Goal: Find specific page/section: Find specific page/section

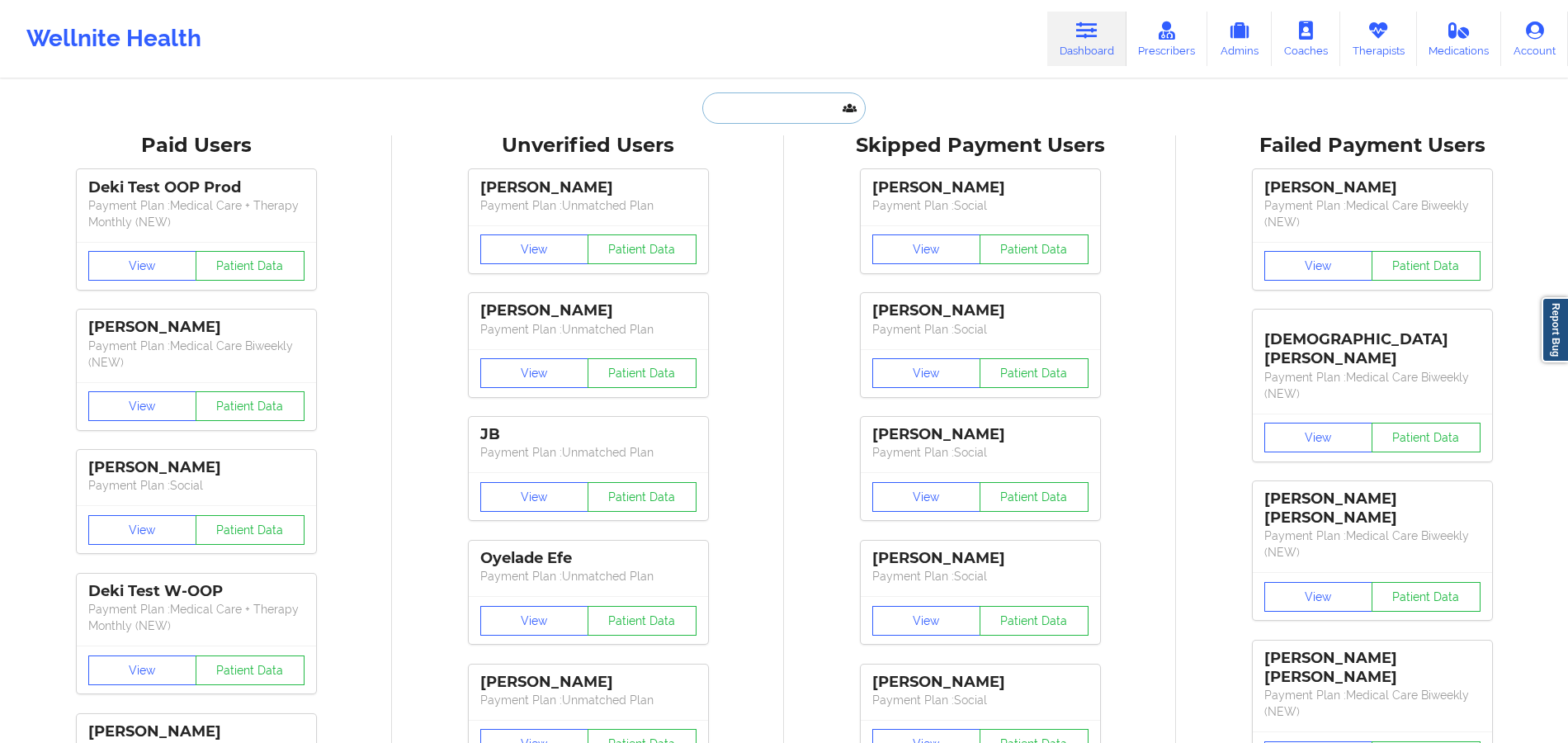
click at [718, 99] on input "text" at bounding box center [784, 108] width 163 height 31
paste input "[PERSON_NAME]"
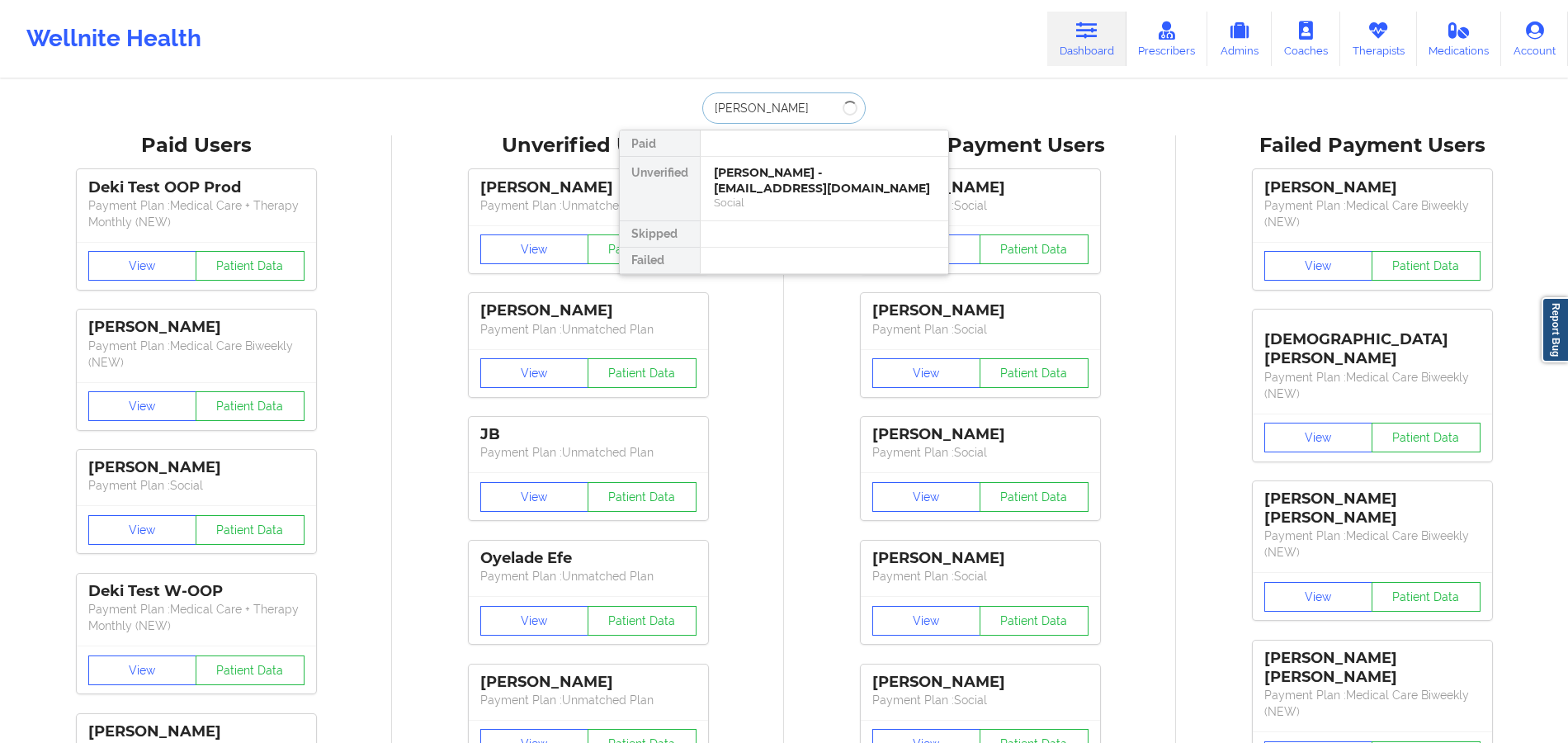
type input "[PERSON_NAME]"
click at [787, 181] on div "[PERSON_NAME] - [EMAIL_ADDRESS][DOMAIN_NAME]" at bounding box center [824, 180] width 221 height 31
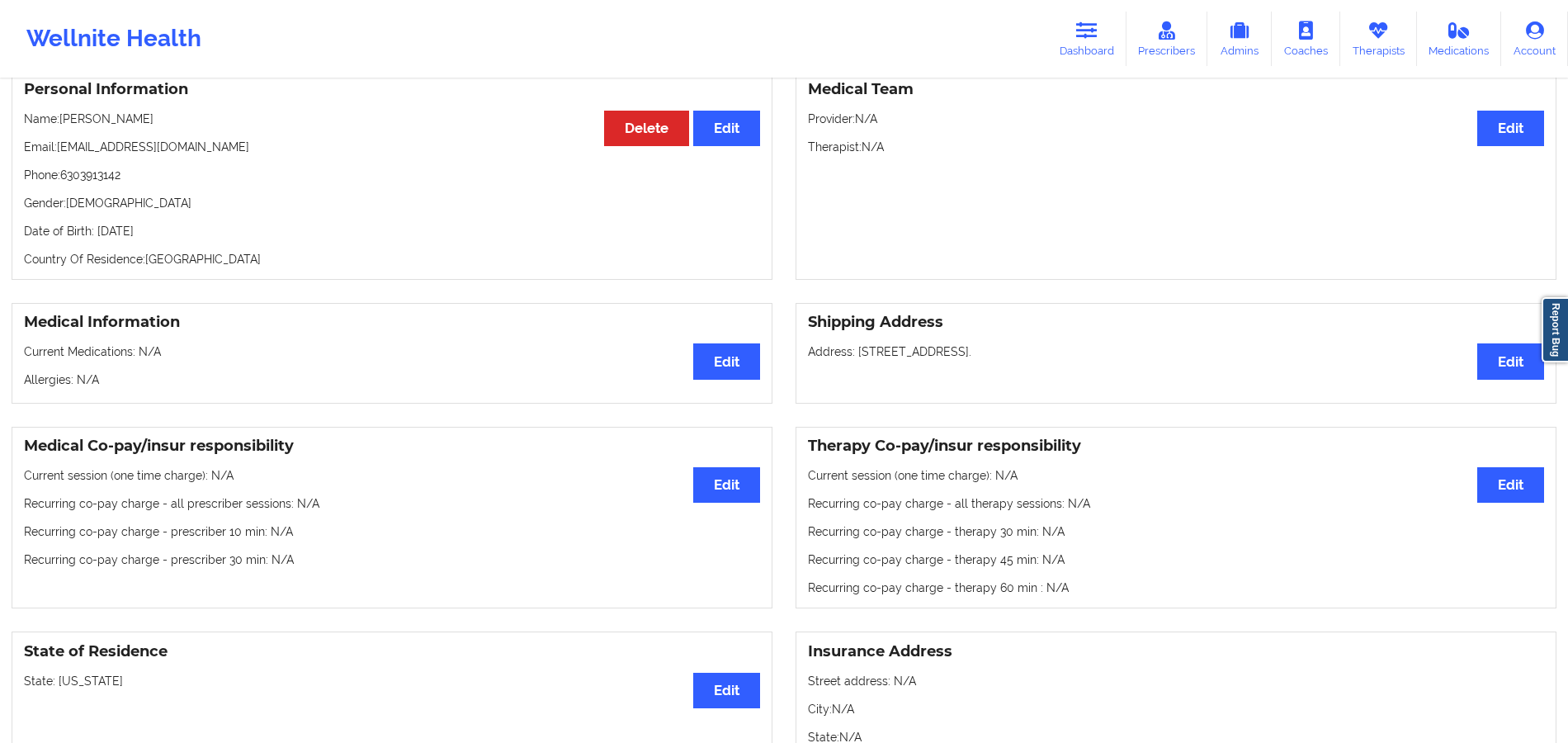
scroll to position [136, 0]
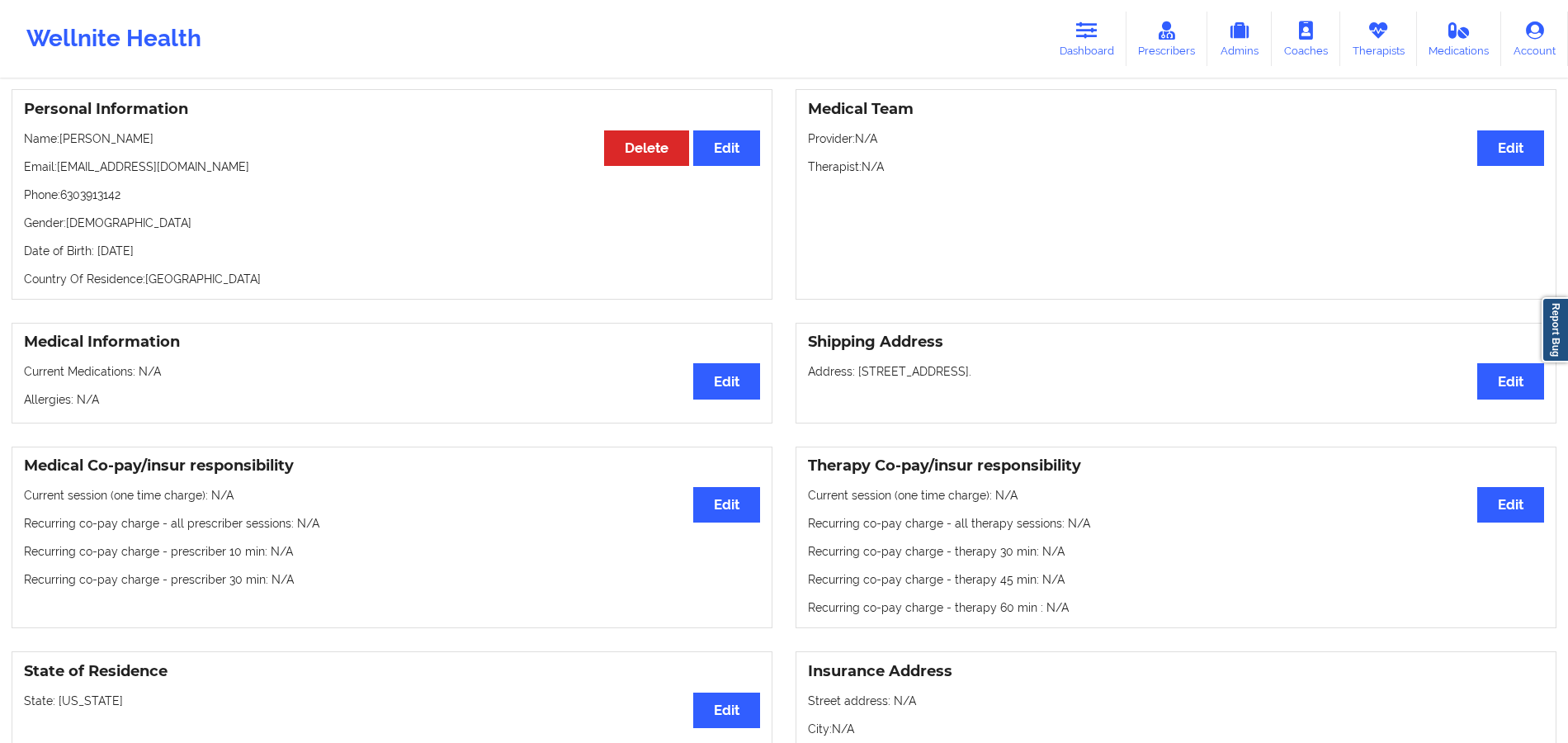
drag, startPoint x: 1169, startPoint y: 369, endPoint x: 792, endPoint y: 361, distance: 377.1
click at [792, 361] on div "Shipping Address Edit Address: 254 W 28TH ST, Houston, 77008, TX, United States." at bounding box center [1176, 373] width 784 height 100
copy p "Address: 254 W 28TH ST, Houston, 77008, TX, United States."
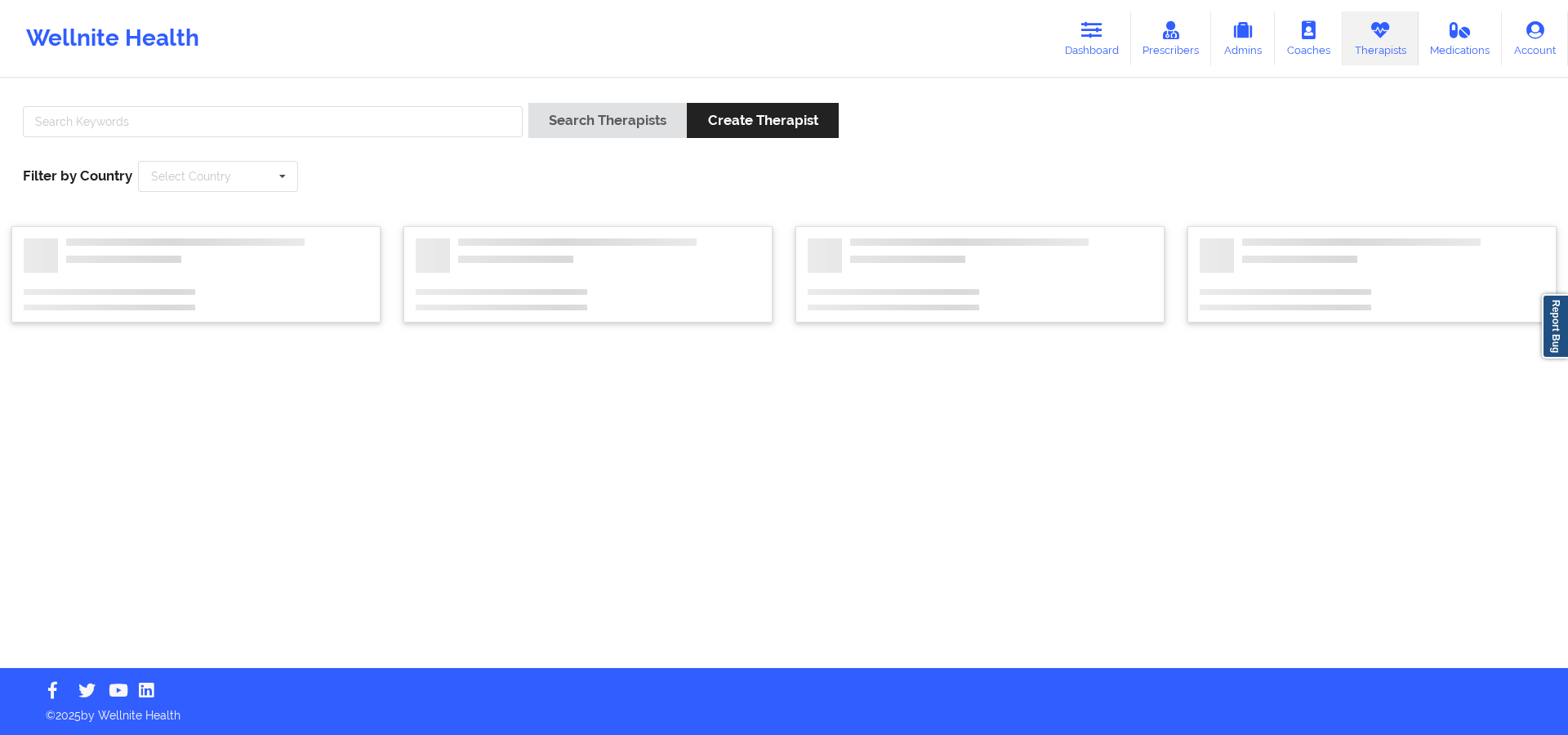
click at [499, 125] on input "text" at bounding box center [272, 122] width 499 height 31
click at [611, 114] on button "Search Therapists" at bounding box center [607, 121] width 159 height 35
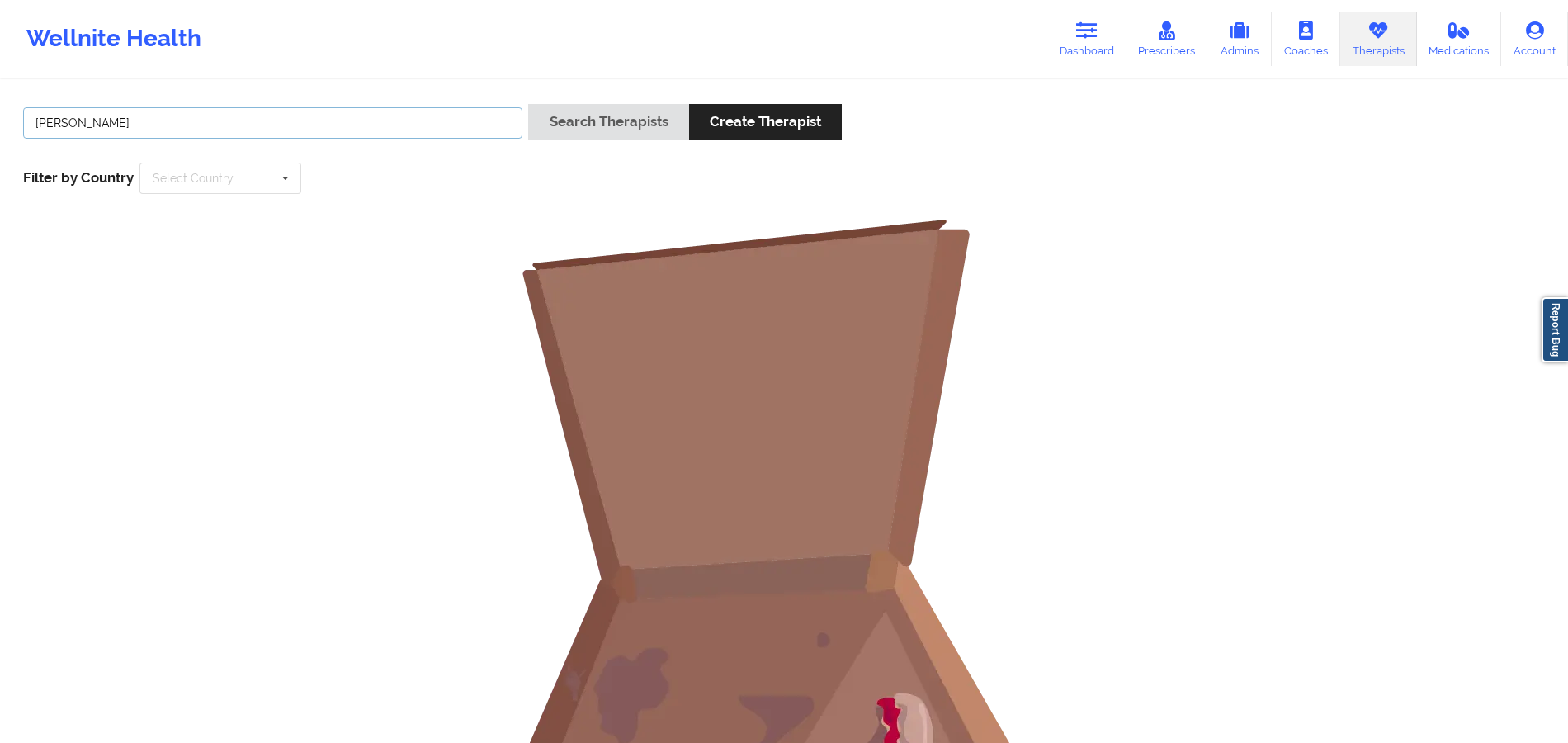
click at [36, 117] on input "Lorinda Meyer" at bounding box center [272, 123] width 500 height 31
click at [141, 114] on input "Lorinda Meyer" at bounding box center [272, 123] width 500 height 31
click at [80, 124] on input "Lorinda Meyer" at bounding box center [272, 123] width 500 height 31
type input "Lorinda Meyer"
click at [594, 111] on button "Search Therapists" at bounding box center [608, 122] width 160 height 35
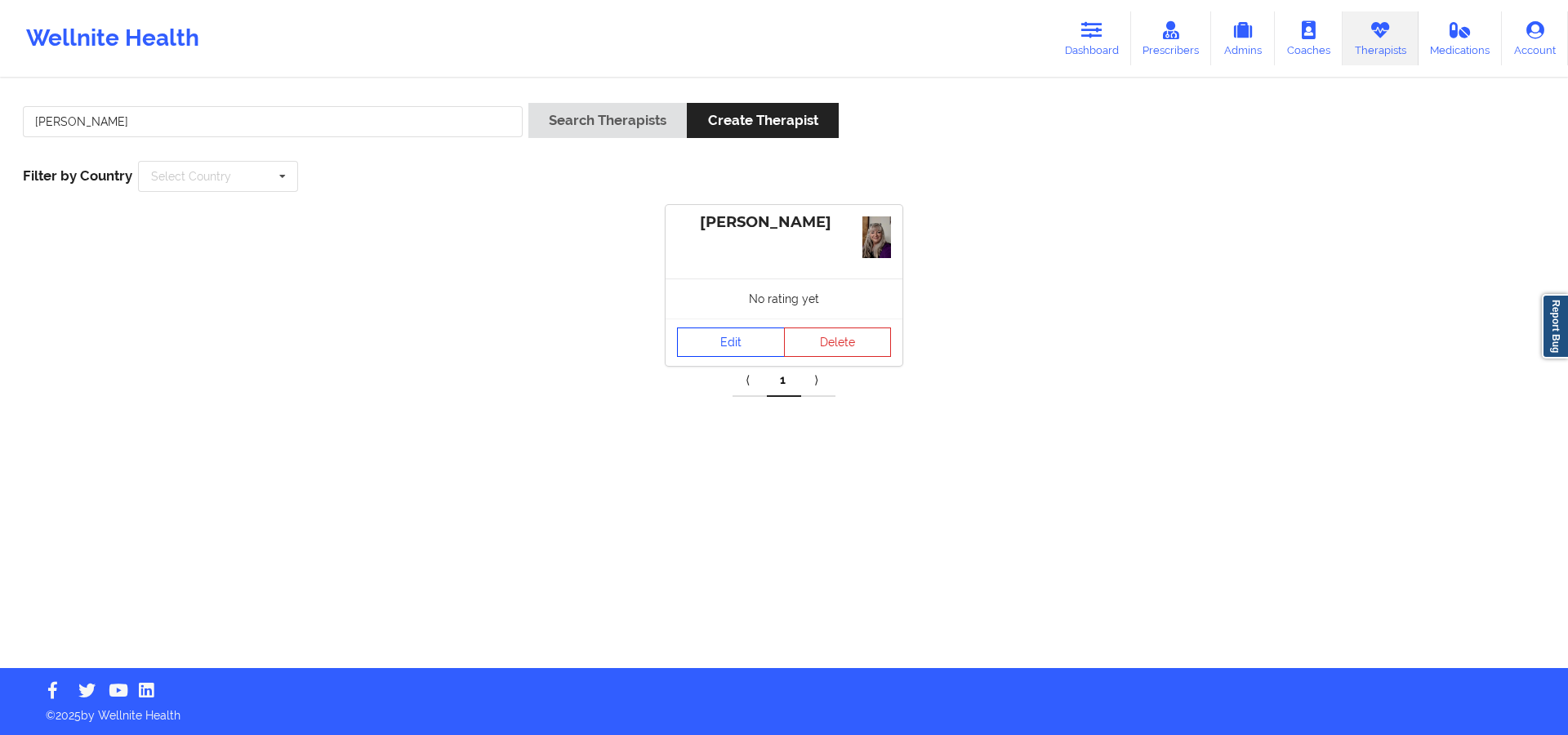
click at [730, 351] on link "Edit" at bounding box center [730, 342] width 108 height 29
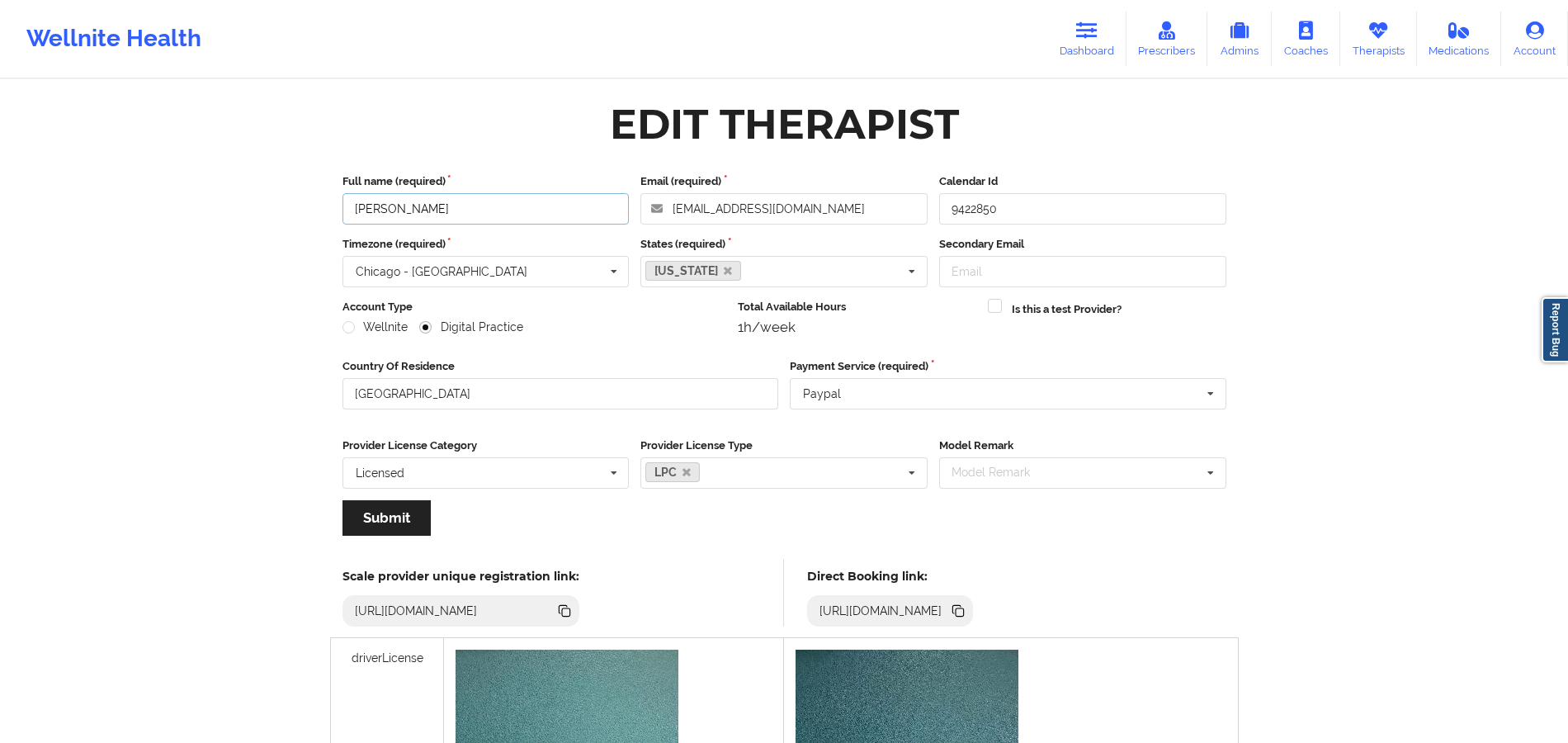
drag, startPoint x: 523, startPoint y: 210, endPoint x: 325, endPoint y: 205, distance: 198.1
click at [325, 205] on div "Edit Therapist Full name (required) Lorinda Meyer Email (required) lomeyer.lm@g…" at bounding box center [784, 697] width 930 height 1209
click at [964, 611] on icon at bounding box center [959, 612] width 8 height 8
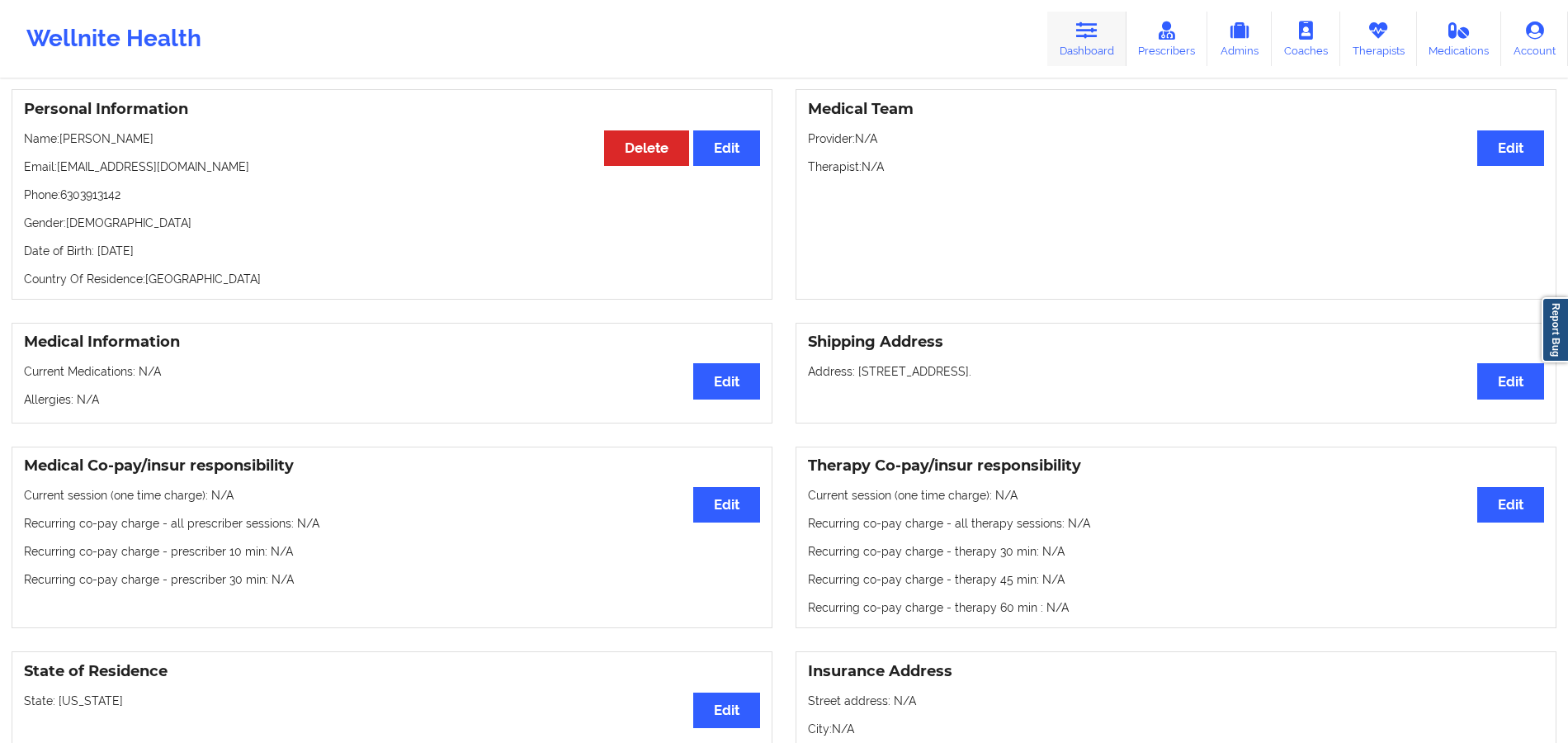
click at [1081, 44] on link "Dashboard" at bounding box center [1087, 38] width 80 height 54
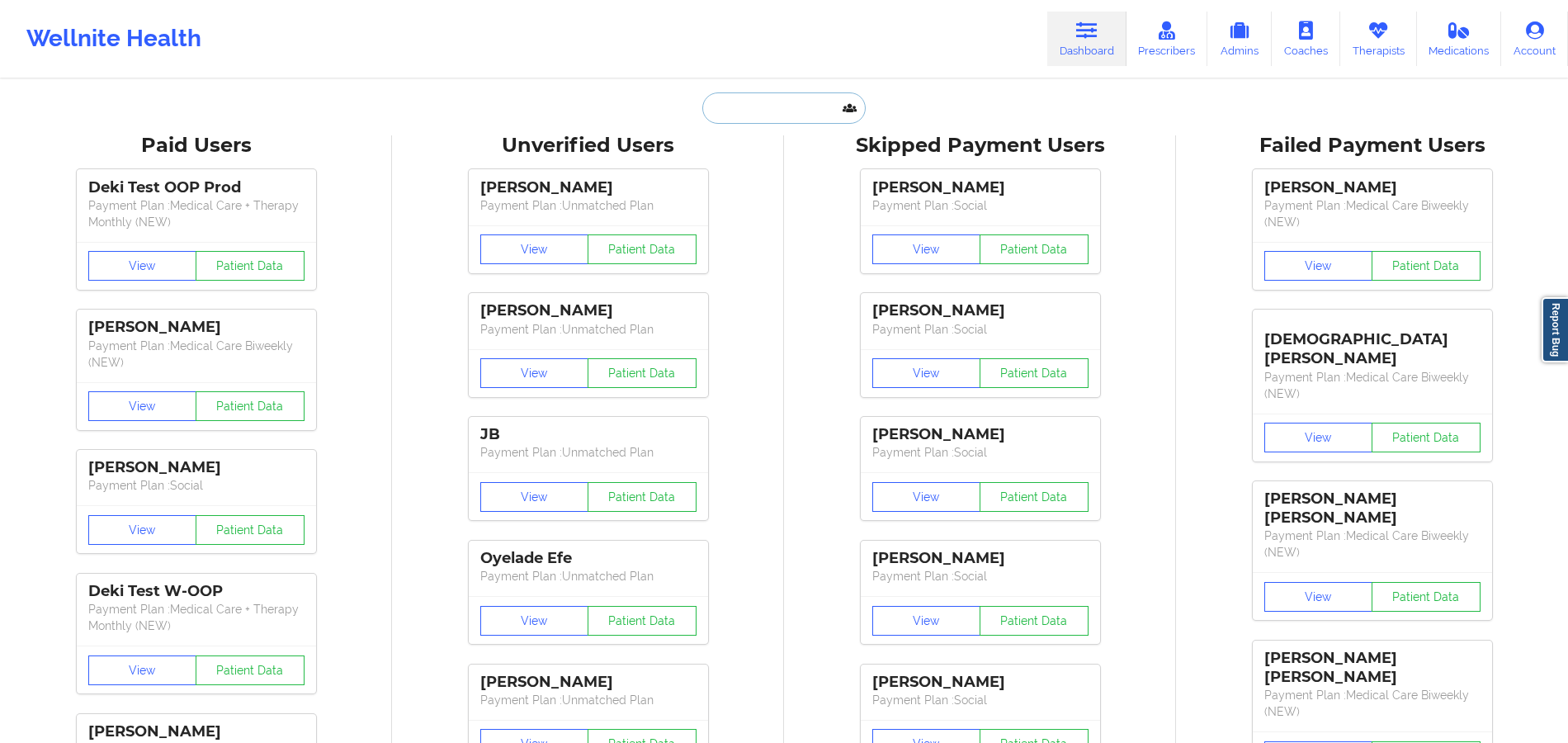
click at [794, 122] on input "text" at bounding box center [784, 108] width 163 height 31
paste input "[PERSON_NAME]"
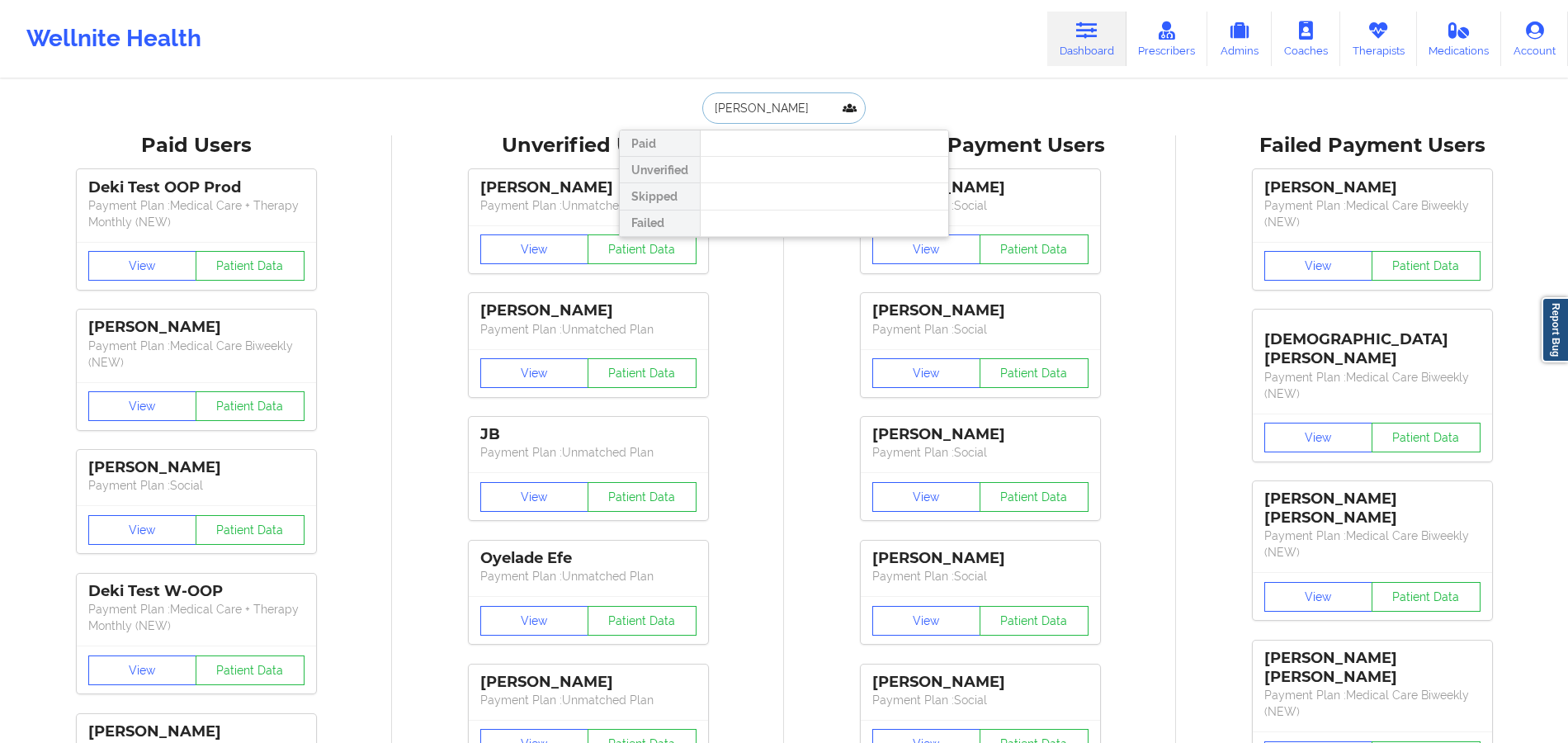
paste input "[PERSON_NAME]"
type input "[PERSON_NAME]"
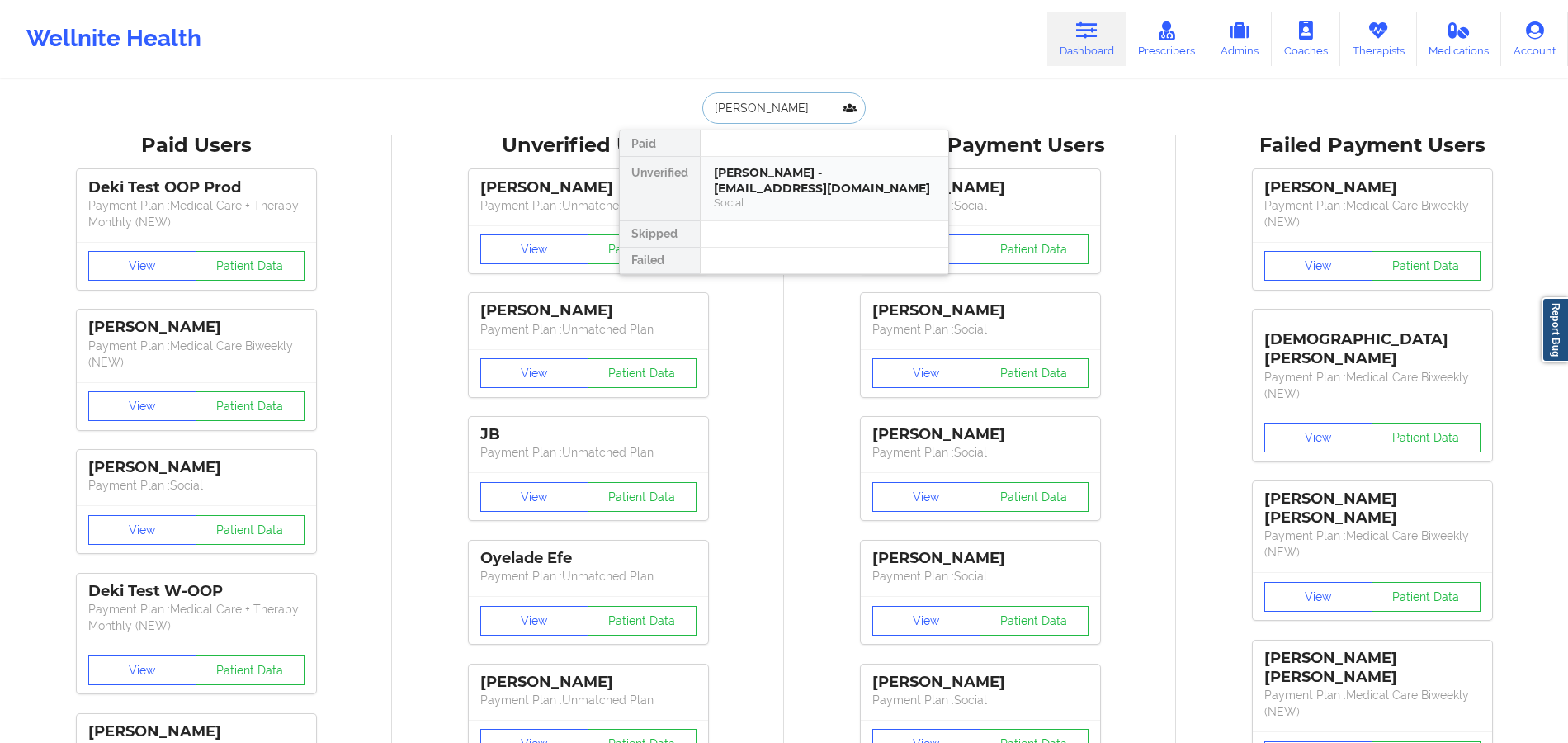
click at [751, 178] on div "[PERSON_NAME] - [EMAIL_ADDRESS][DOMAIN_NAME]" at bounding box center [824, 180] width 221 height 31
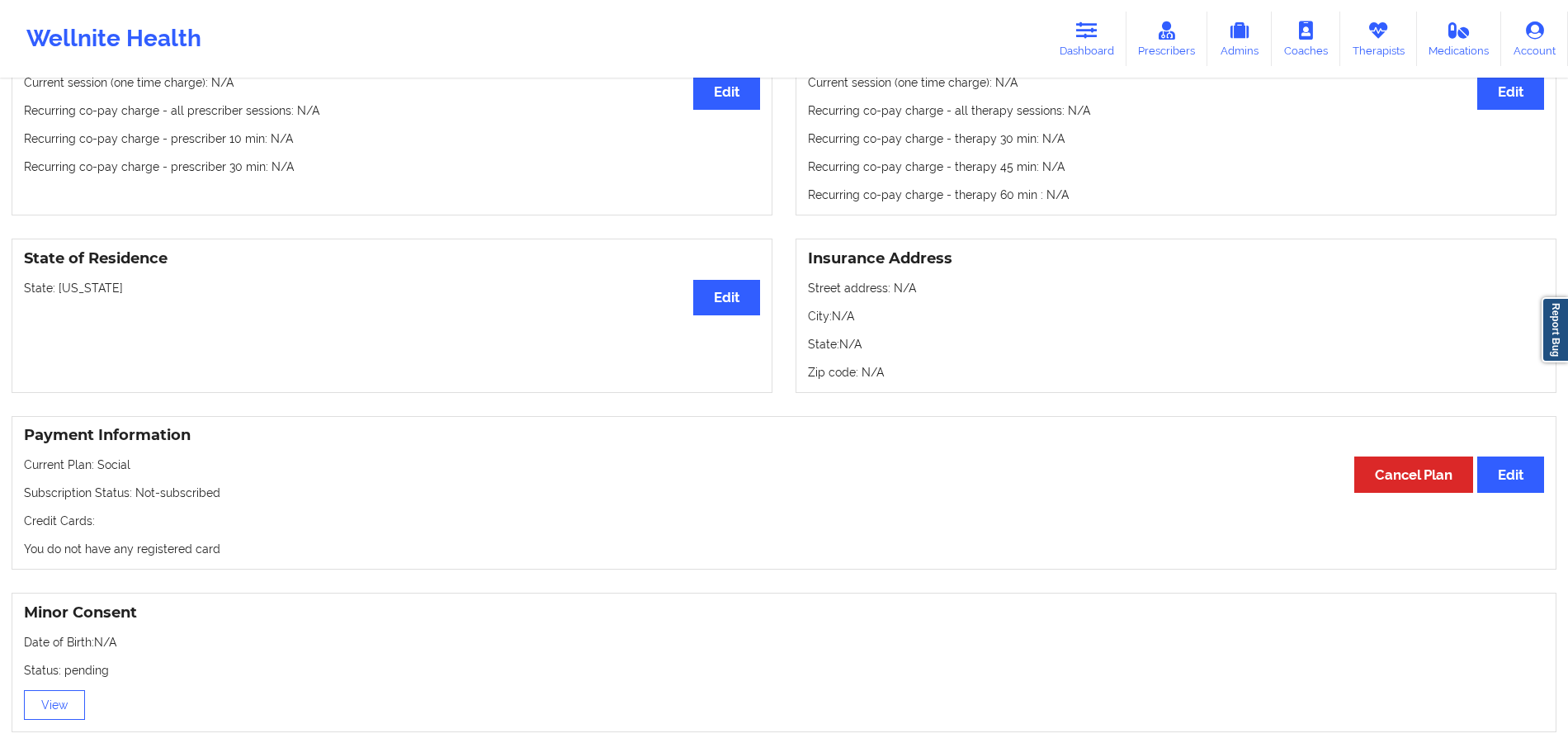
scroll to position [550, 0]
